Goal: Contribute content: Contribute content

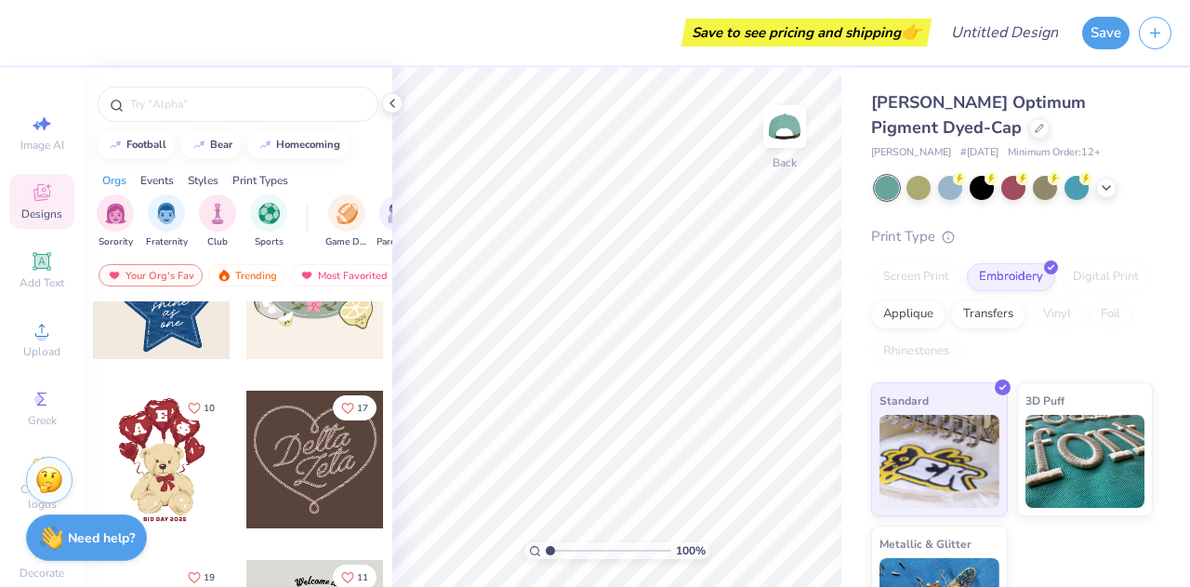
scroll to position [651, 0]
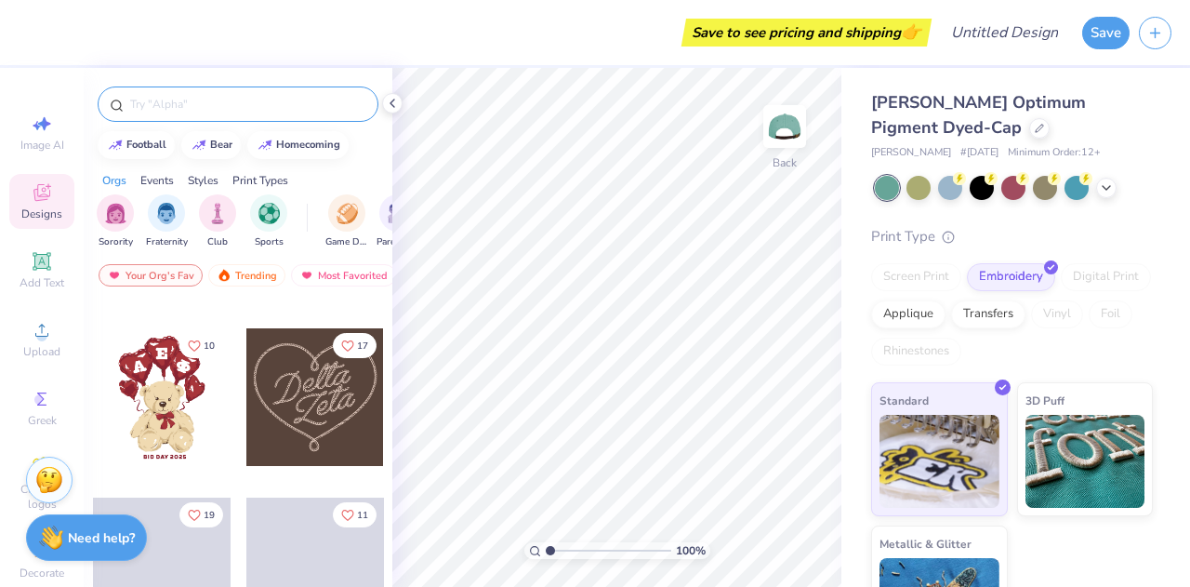
click at [257, 102] on input "text" at bounding box center [247, 104] width 238 height 19
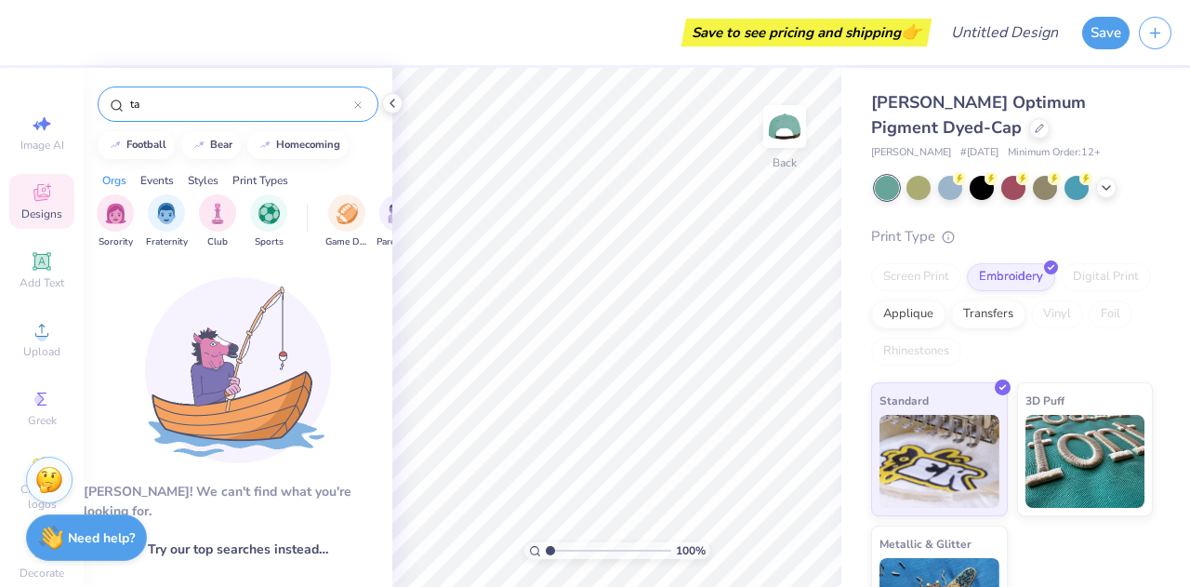
type input "t"
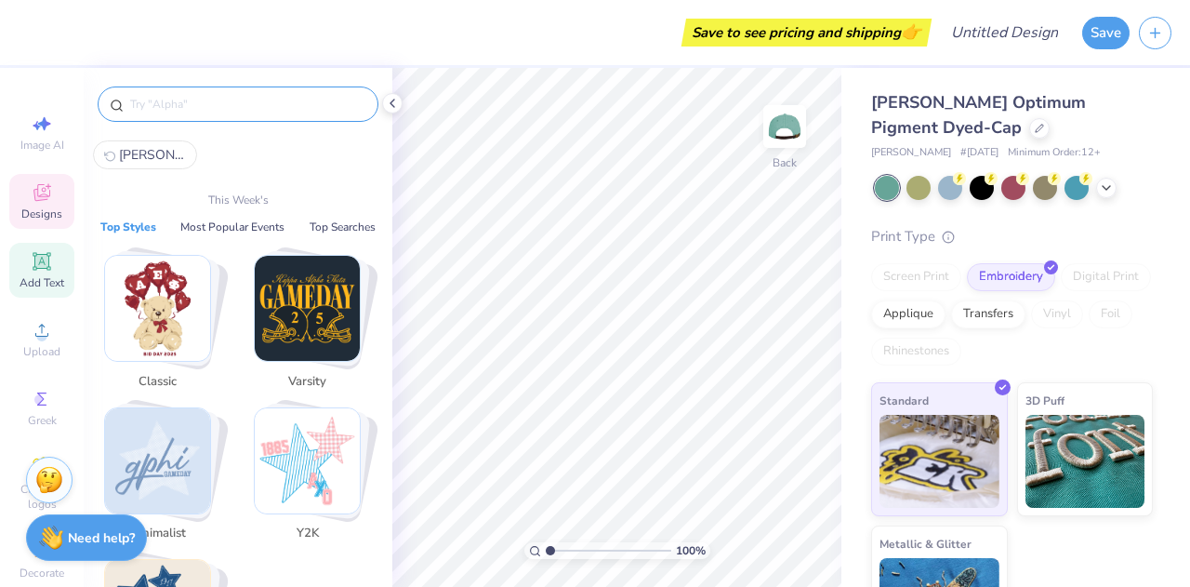
click at [33, 253] on icon at bounding box center [42, 261] width 18 height 18
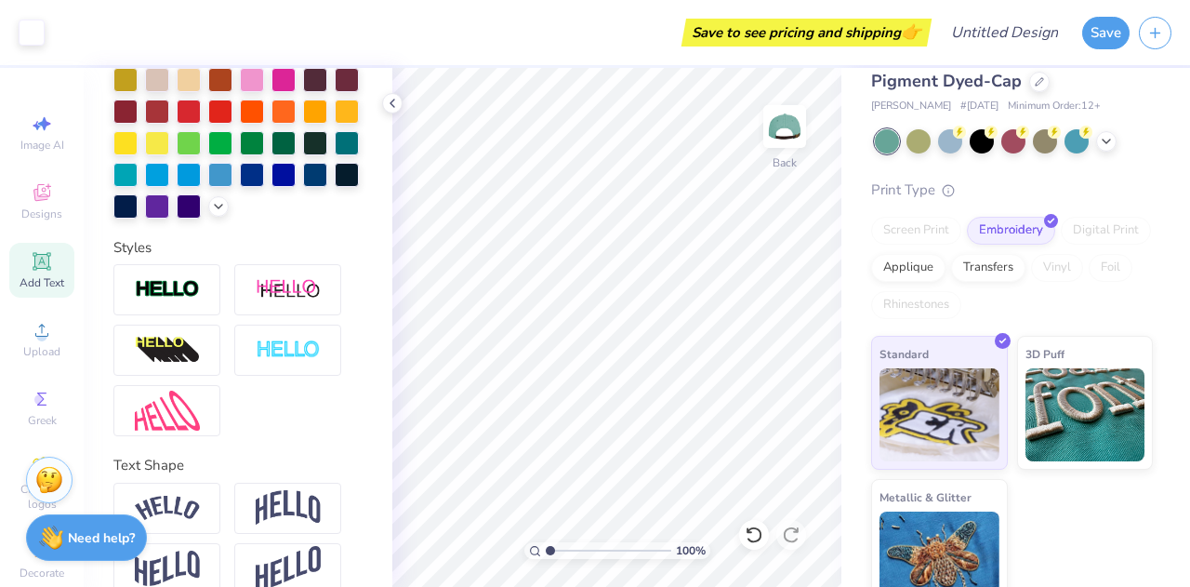
scroll to position [72, 0]
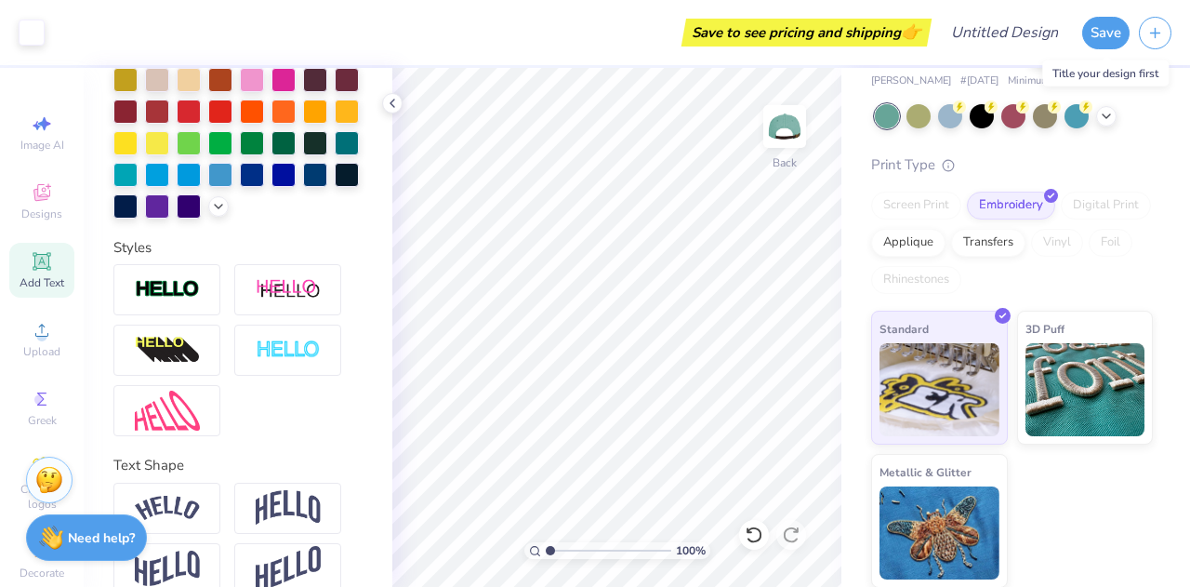
click at [1125, 17] on div "Save" at bounding box center [1105, 33] width 47 height 33
click at [1122, 19] on button "Save" at bounding box center [1105, 30] width 47 height 33
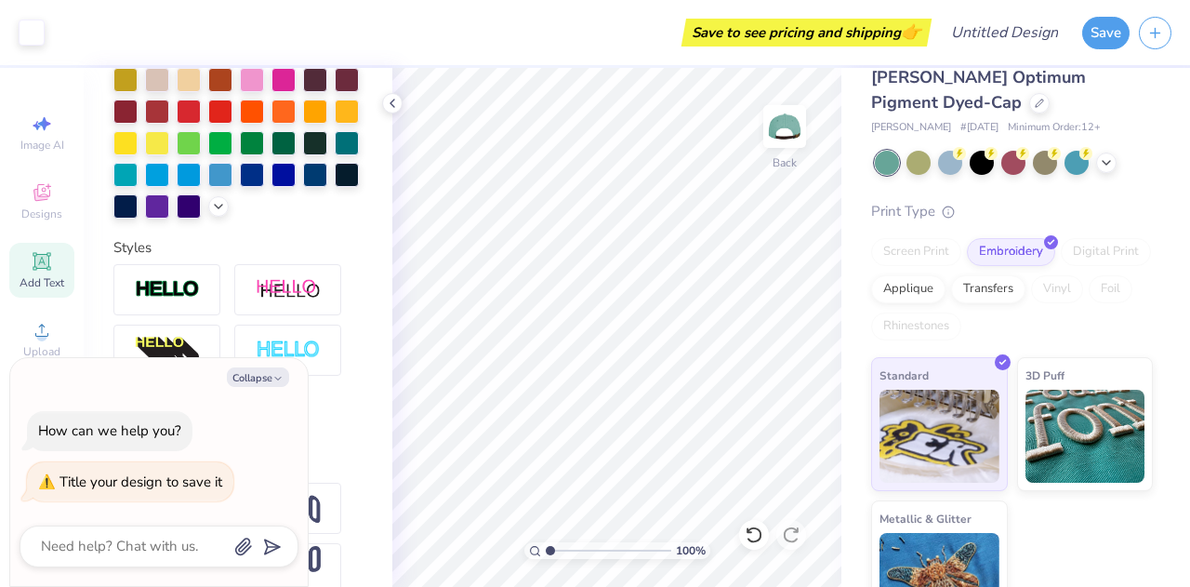
scroll to position [0, 0]
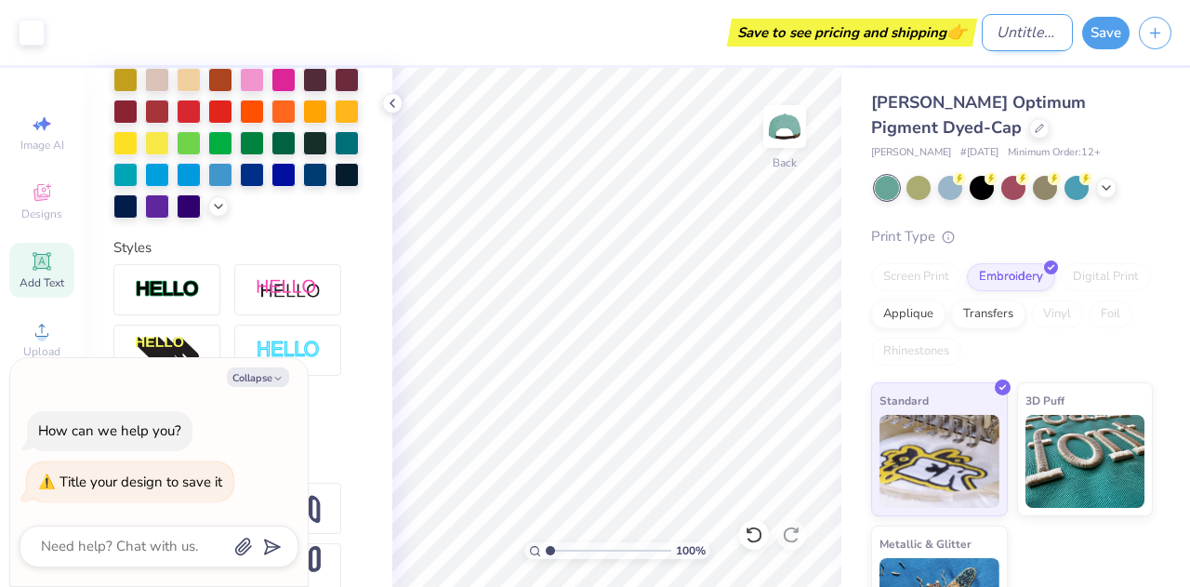
type textarea "x"
click at [988, 29] on input "Design Title" at bounding box center [1027, 32] width 91 height 37
type input "i"
type textarea "x"
type input "it"
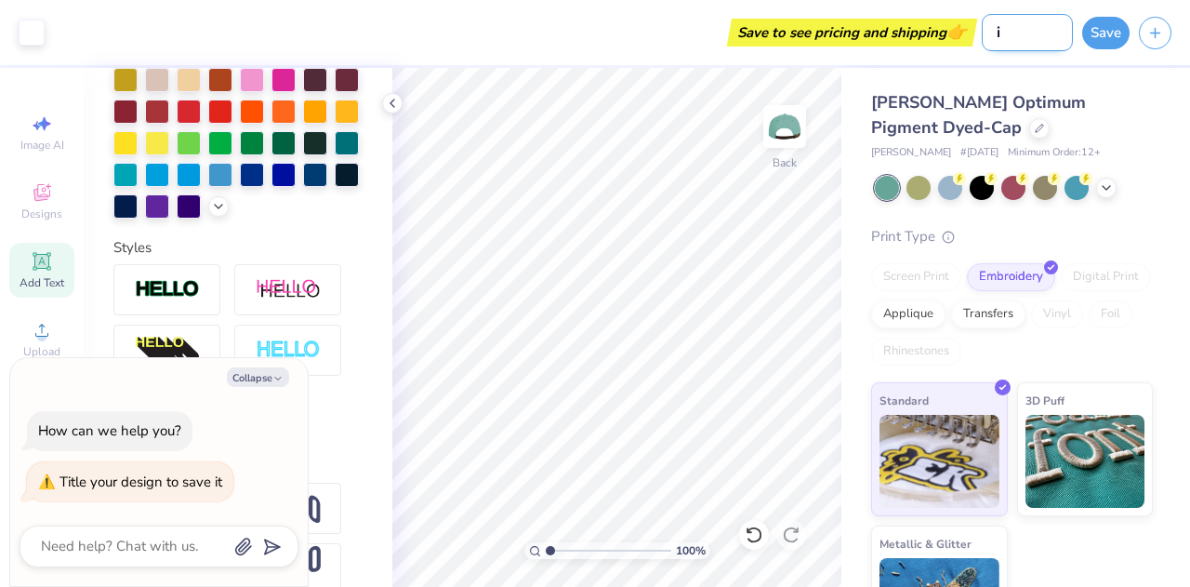
type textarea "x"
type input "itk"
type textarea "x"
type input "itk"
click at [1089, 34] on button "Save" at bounding box center [1105, 30] width 47 height 33
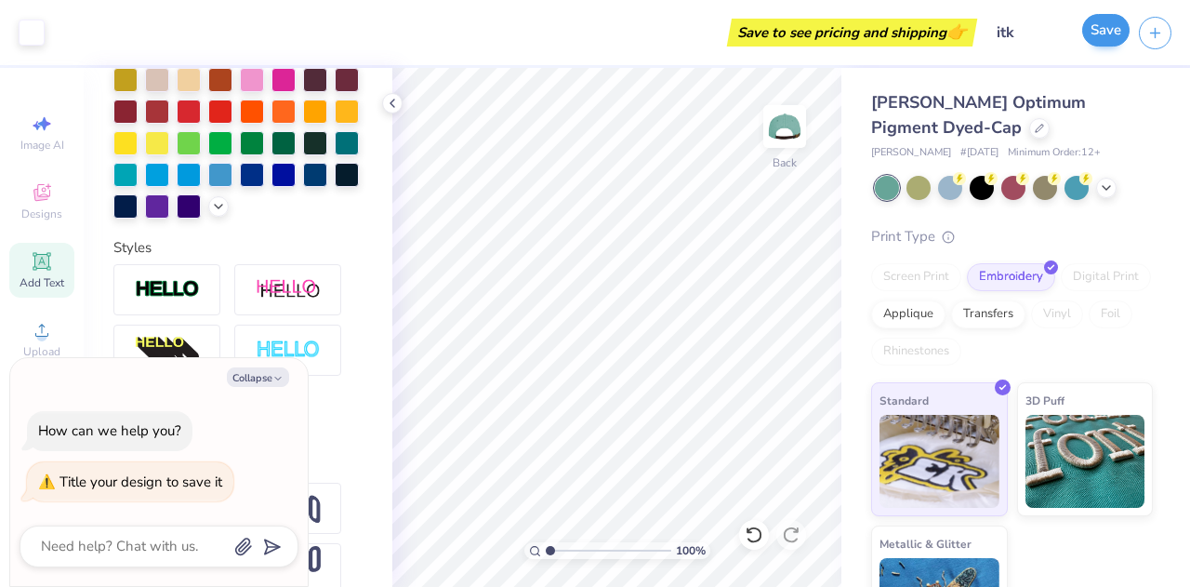
type textarea "x"
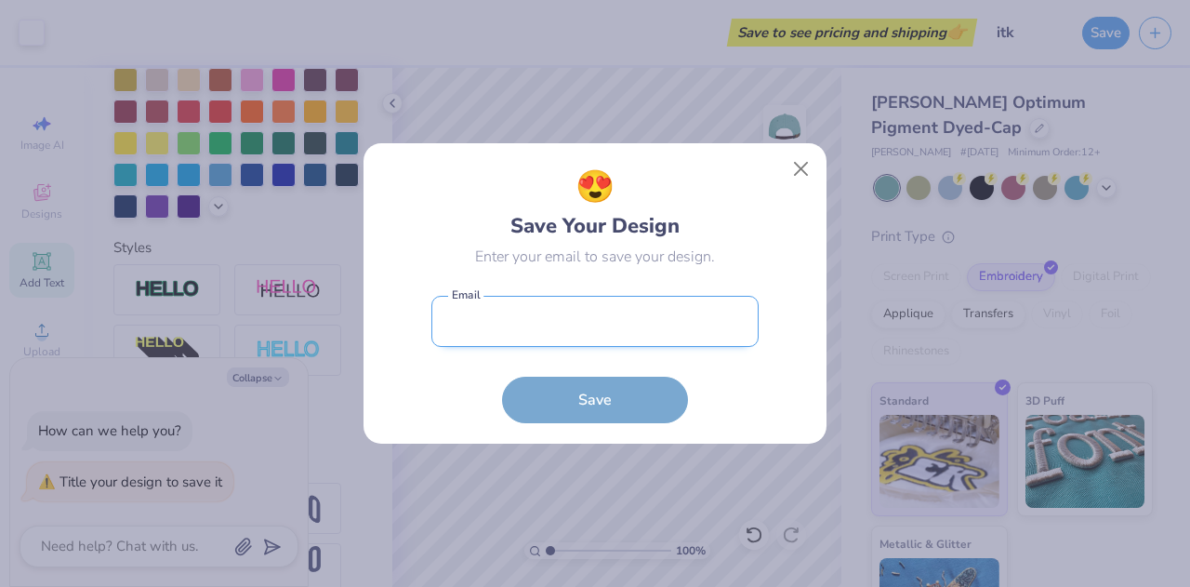
click at [670, 334] on input "email" at bounding box center [595, 321] width 327 height 51
type input "a"
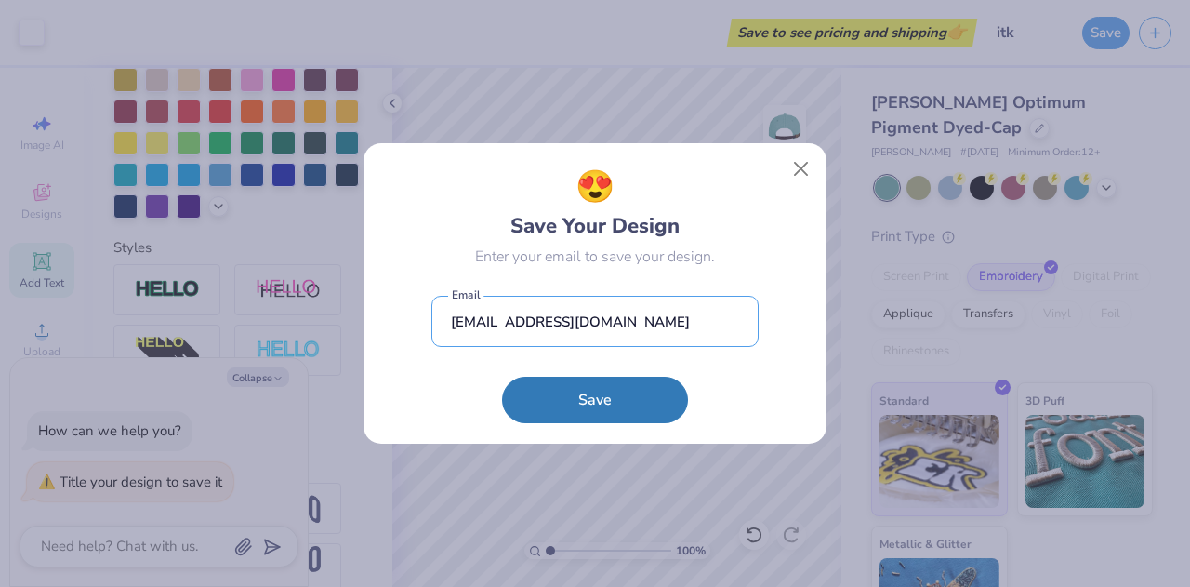
type input "[EMAIL_ADDRESS][DOMAIN_NAME]"
click at [502, 377] on button "Save" at bounding box center [595, 400] width 186 height 46
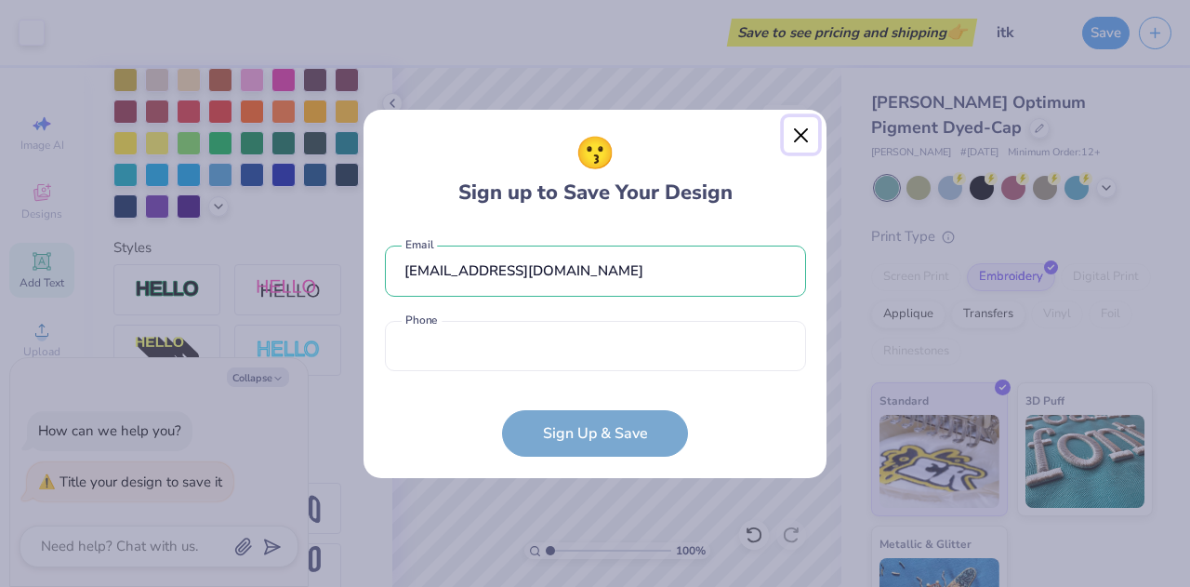
click at [806, 145] on button "Close" at bounding box center [801, 134] width 35 height 35
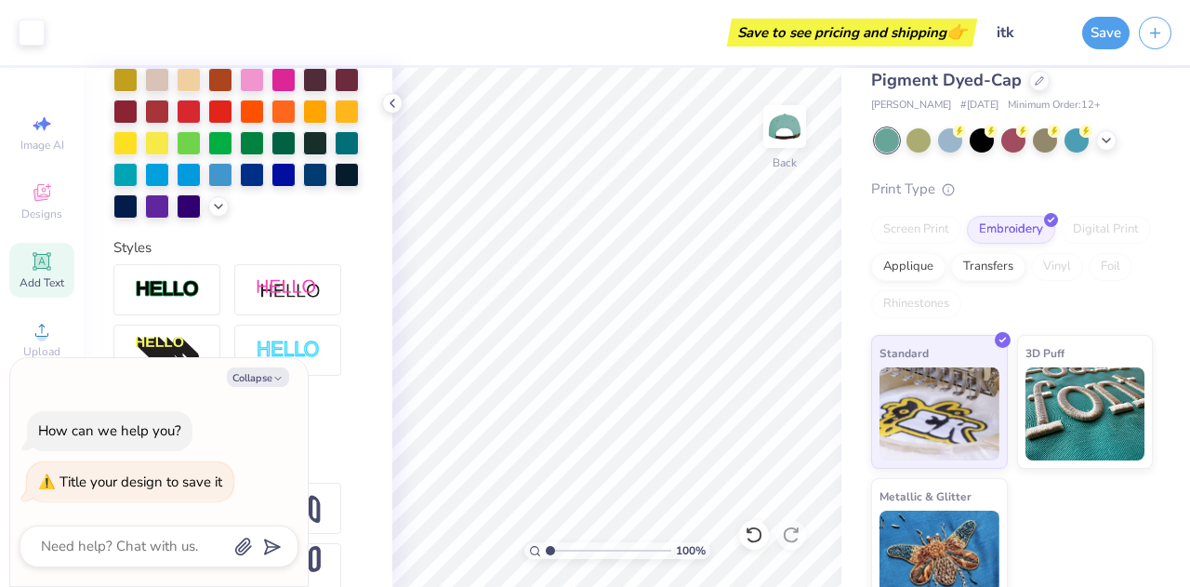
scroll to position [72, 0]
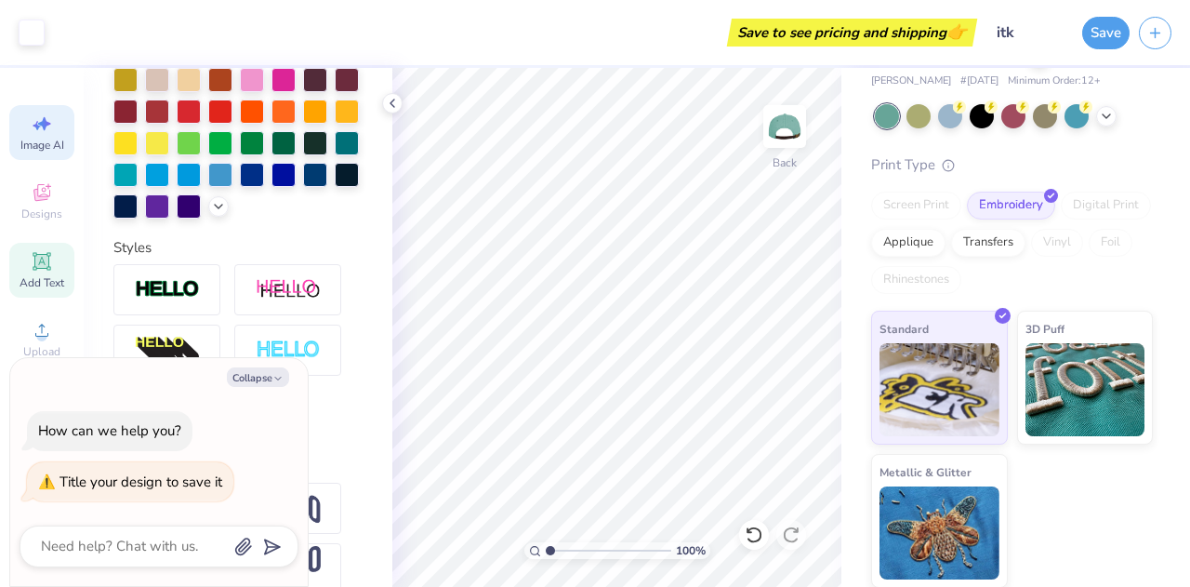
click at [20, 135] on div "Image AI" at bounding box center [41, 132] width 65 height 55
type textarea "x"
select select "4"
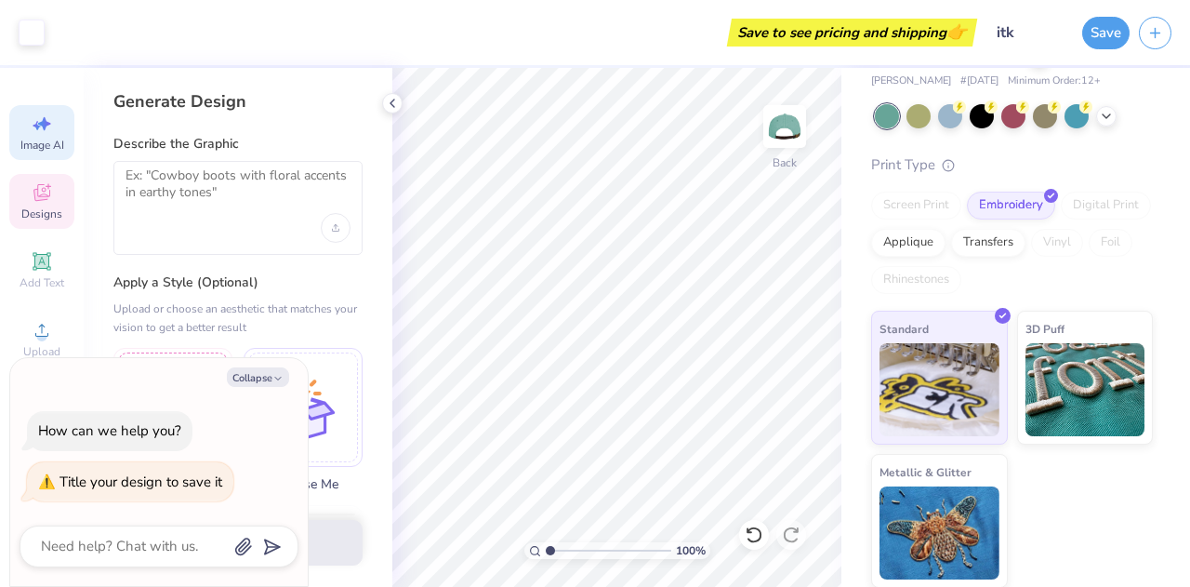
click at [51, 218] on span "Designs" at bounding box center [41, 213] width 41 height 15
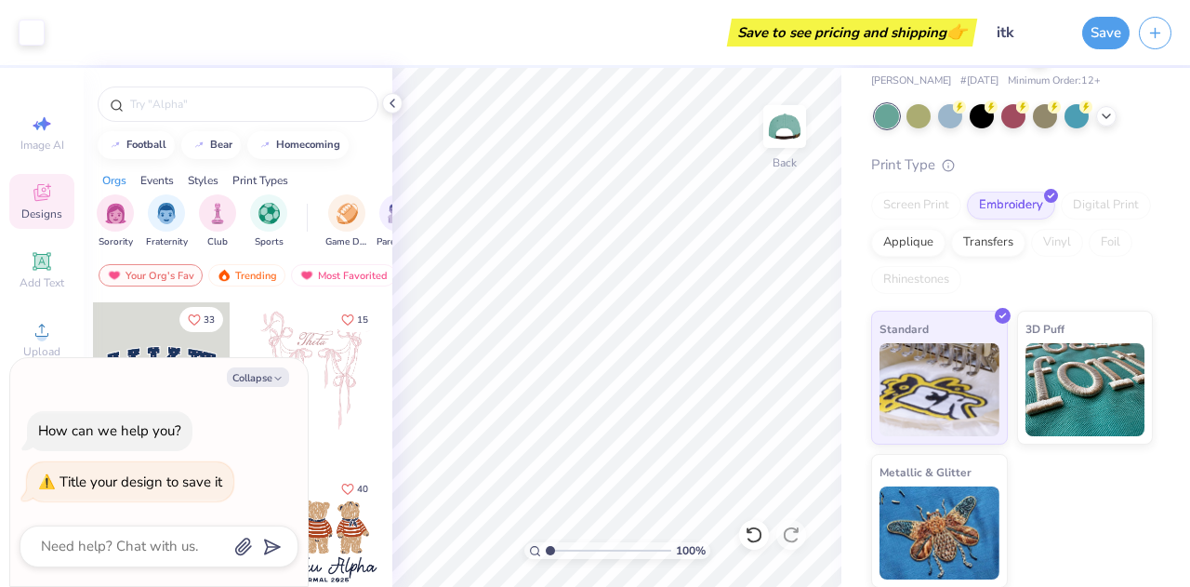
drag, startPoint x: 58, startPoint y: 259, endPoint x: 67, endPoint y: 295, distance: 36.5
click at [57, 259] on div "Add Text" at bounding box center [41, 270] width 65 height 55
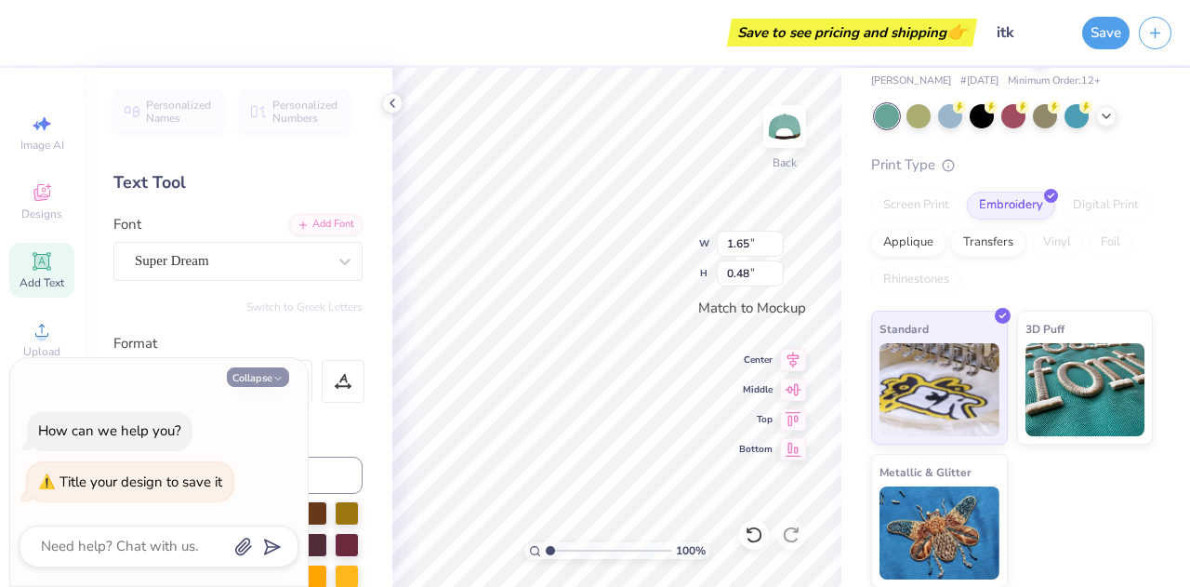
click at [229, 384] on button "Collapse" at bounding box center [258, 377] width 62 height 20
type textarea "x"
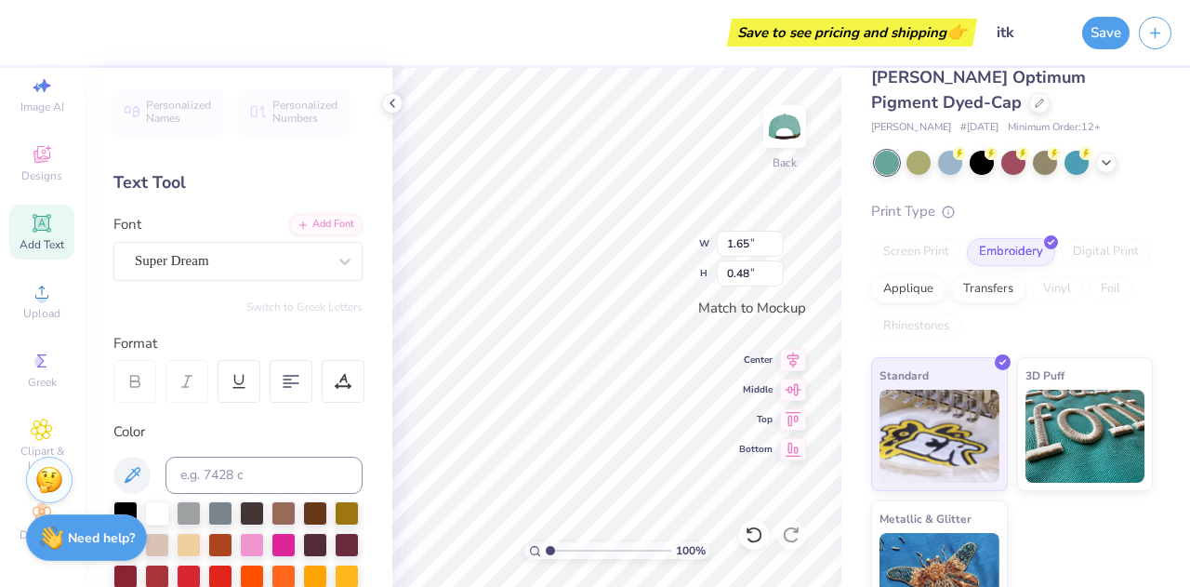
scroll to position [0, 0]
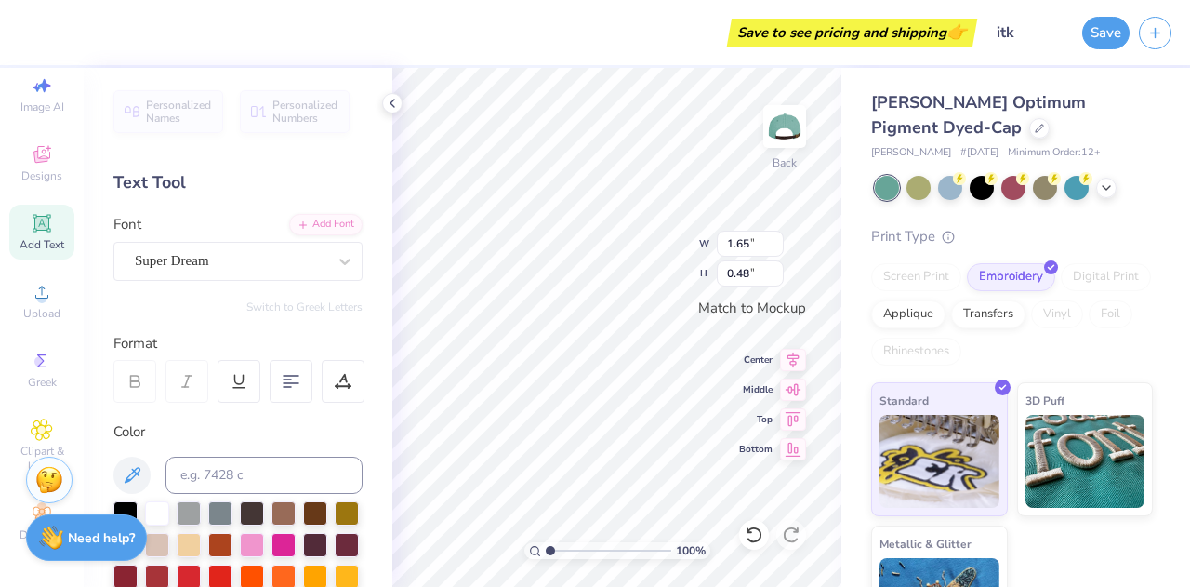
click at [907, 30] on div "Save to see pricing and shipping 👉" at bounding box center [852, 33] width 241 height 28
click at [1095, 35] on button "Save" at bounding box center [1105, 30] width 47 height 33
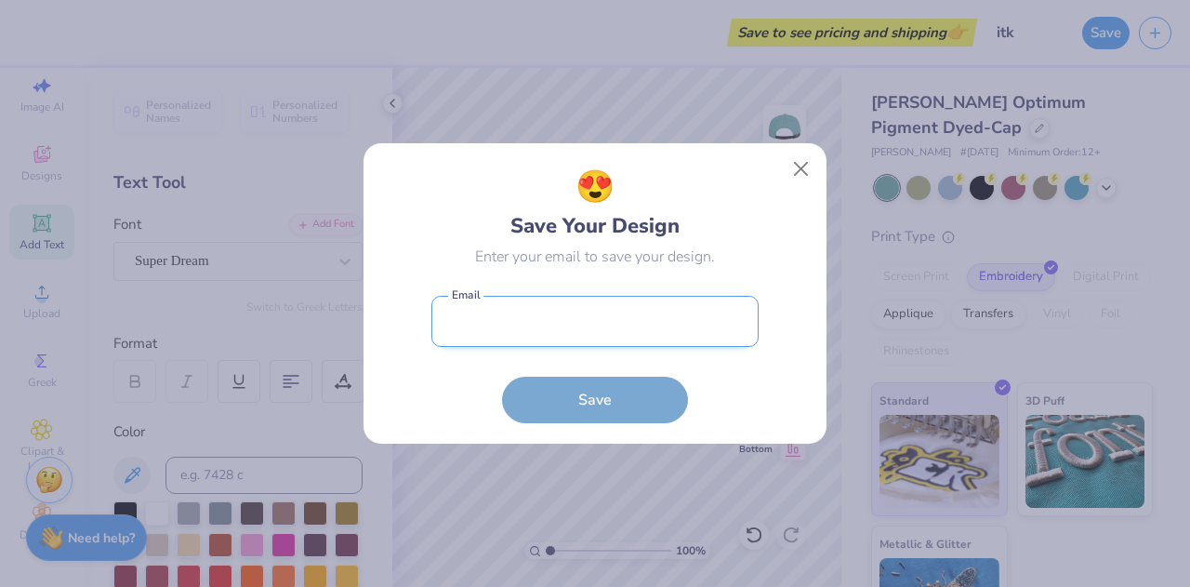
click at [571, 321] on input "email" at bounding box center [595, 321] width 327 height 51
